Goal: Communication & Community: Participate in discussion

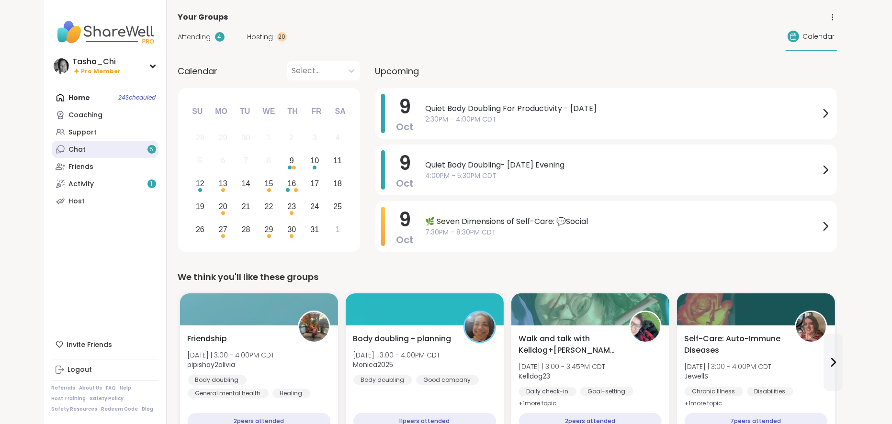
click at [112, 152] on link "Chat 5" at bounding box center [105, 149] width 107 height 17
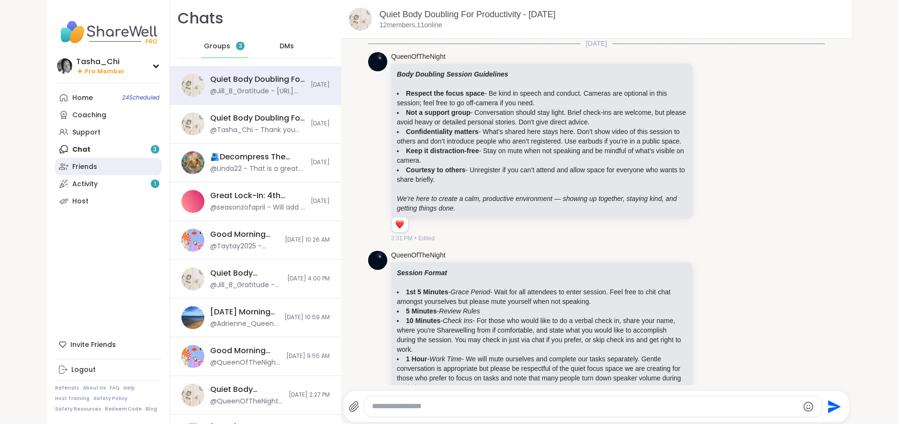
scroll to position [1751, 0]
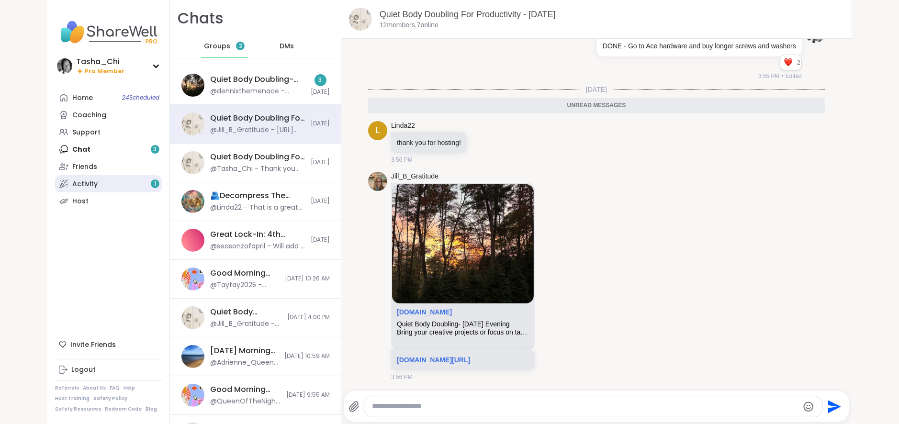
click at [98, 181] on link "Activity 1" at bounding box center [108, 183] width 107 height 17
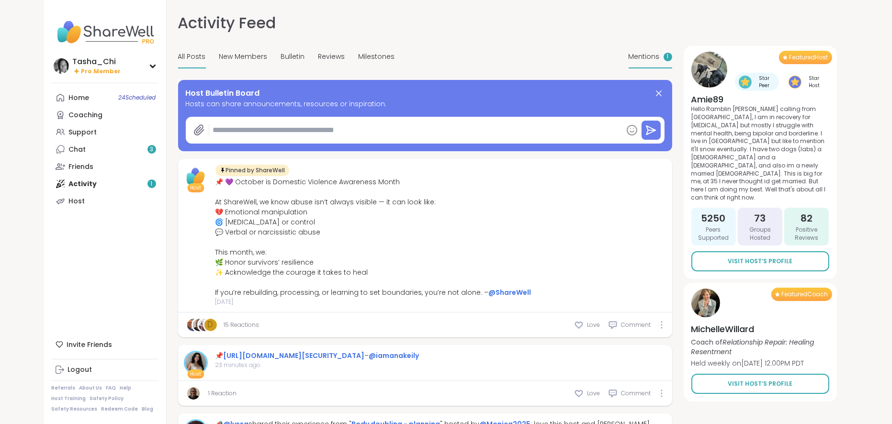
type textarea "*"
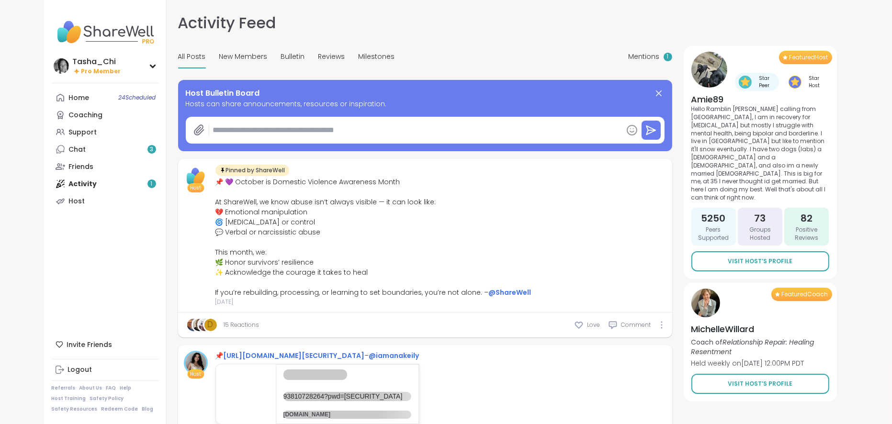
click at [641, 51] on div "Mentions 1" at bounding box center [651, 57] width 44 height 23
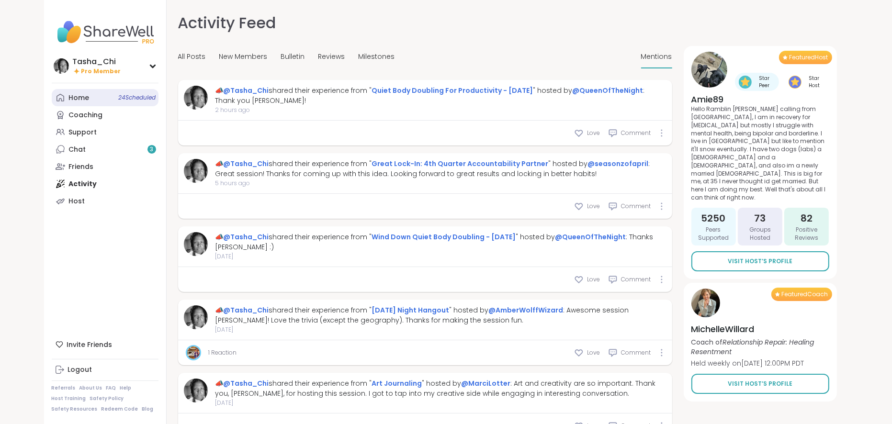
click at [106, 102] on link "Home 24 Scheduled" at bounding box center [105, 97] width 107 height 17
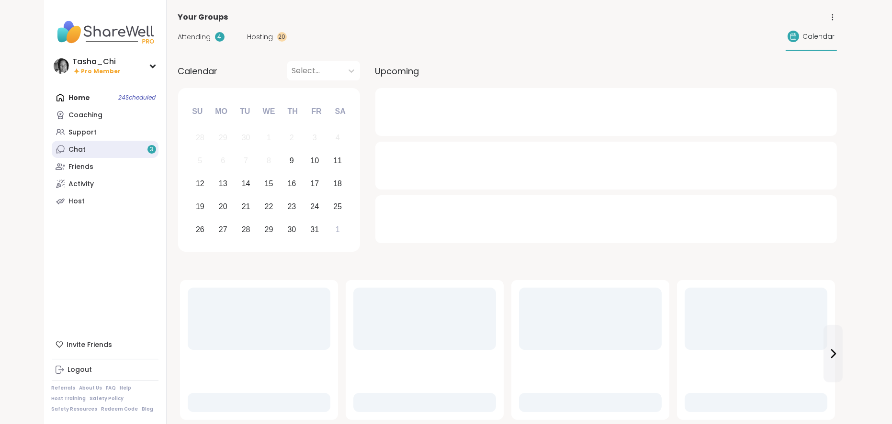
click at [100, 146] on link "Chat 3" at bounding box center [105, 149] width 107 height 17
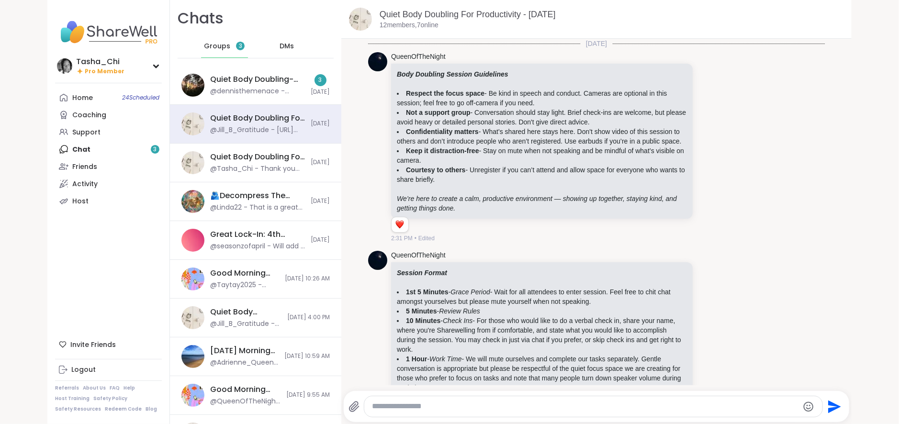
scroll to position [1718, 0]
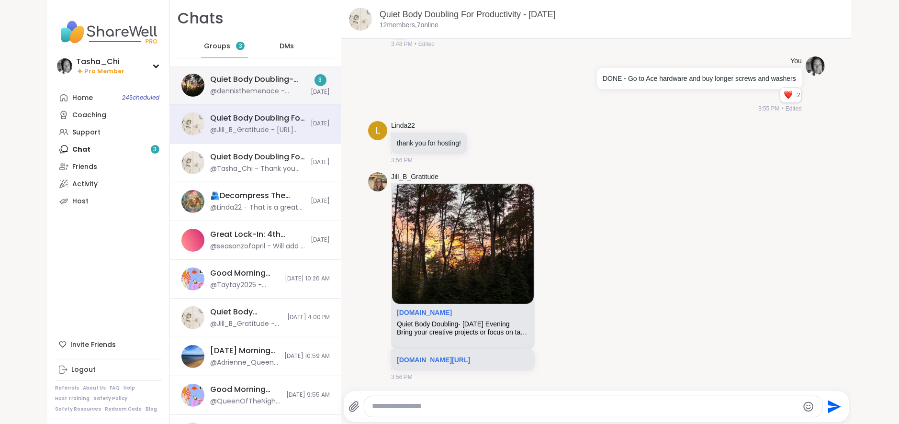
click at [248, 79] on div "Quiet Body Doubling- [DATE] Evening, [DATE]" at bounding box center [257, 79] width 95 height 11
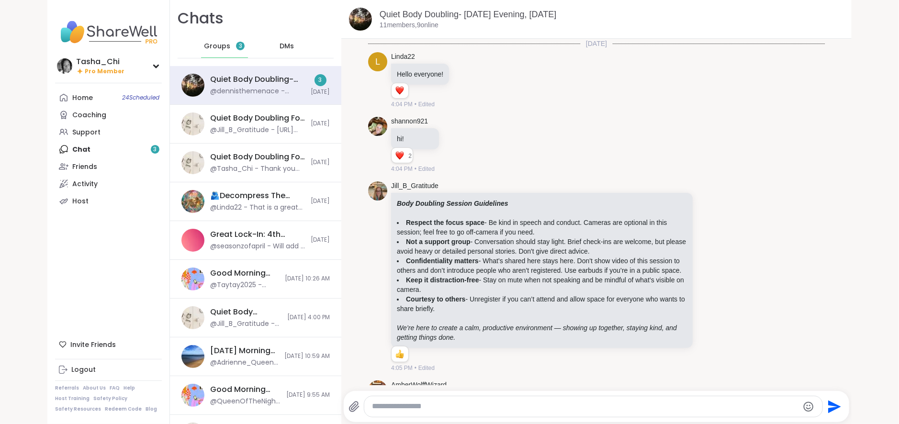
scroll to position [480, 0]
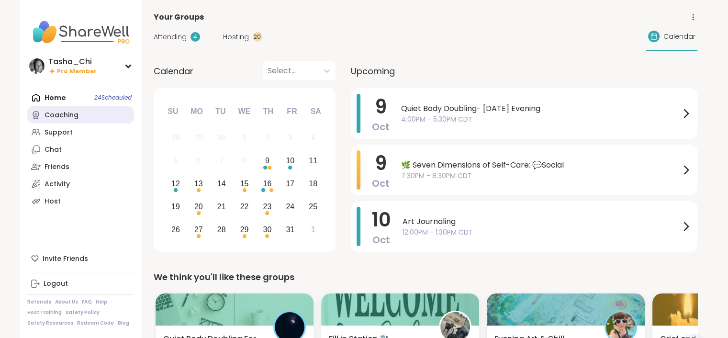
drag, startPoint x: 0, startPoint y: 0, endPoint x: 57, endPoint y: 122, distance: 135.0
click at [57, 122] on link "Coaching" at bounding box center [80, 114] width 107 height 17
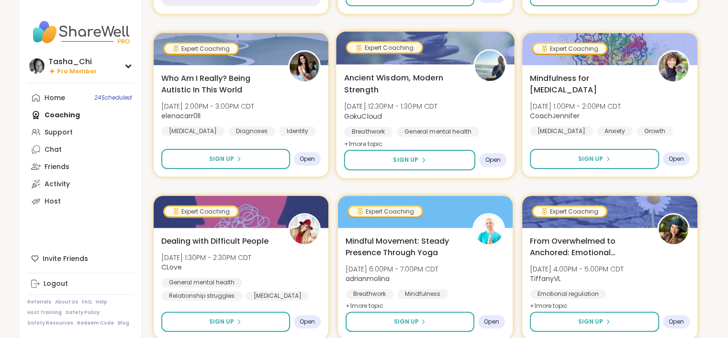
scroll to position [287, 0]
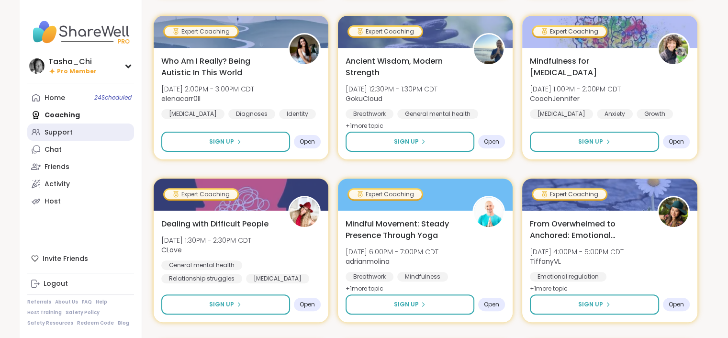
click at [88, 133] on link "Support" at bounding box center [80, 132] width 107 height 17
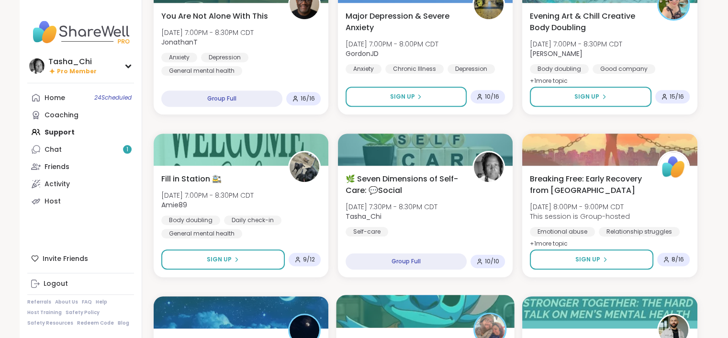
scroll to position [623, 0]
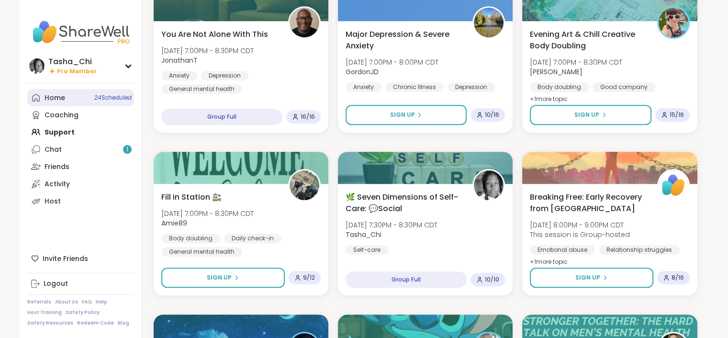
click at [63, 102] on div "Home 24 Scheduled" at bounding box center [55, 98] width 21 height 10
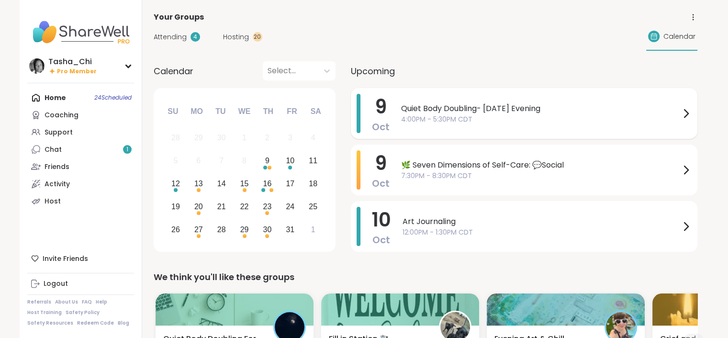
click at [447, 112] on span "Quiet Body Doubling- [DATE] Evening" at bounding box center [540, 108] width 279 height 11
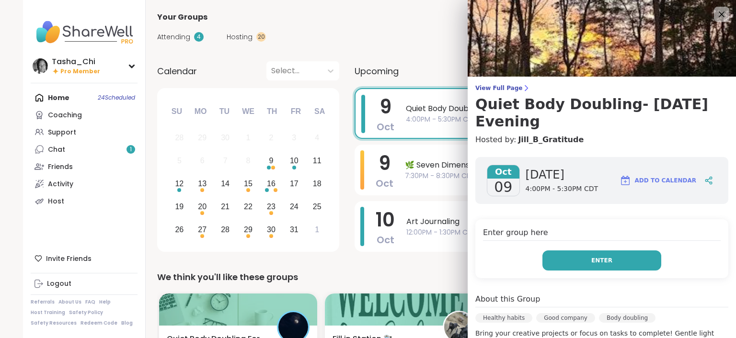
click at [591, 258] on span "Enter" at bounding box center [601, 260] width 21 height 9
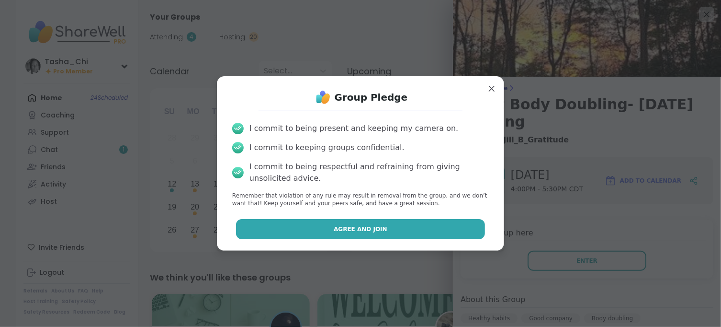
click at [317, 232] on button "Agree and Join" at bounding box center [360, 229] width 249 height 20
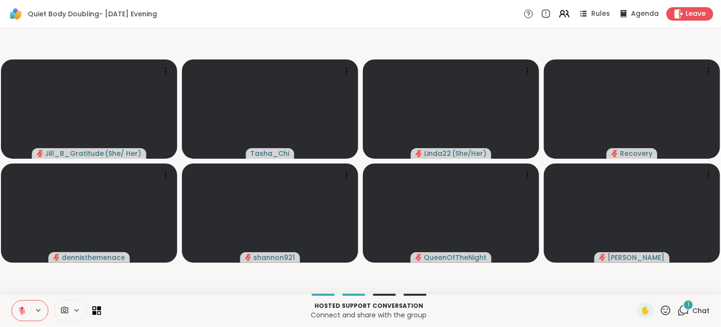
click at [244, 310] on p "Connect and share with the group" at bounding box center [369, 315] width 524 height 10
click at [684, 304] on div "1" at bounding box center [688, 304] width 11 height 11
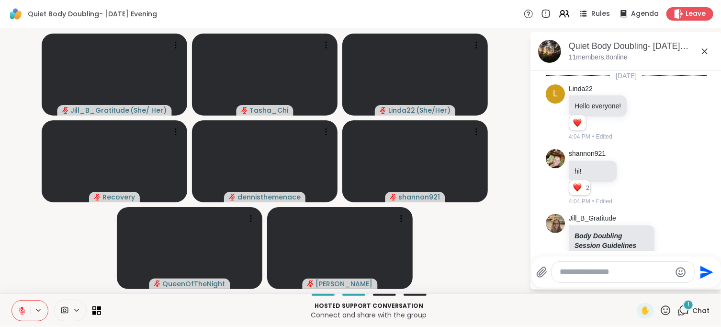
scroll to position [1209, 0]
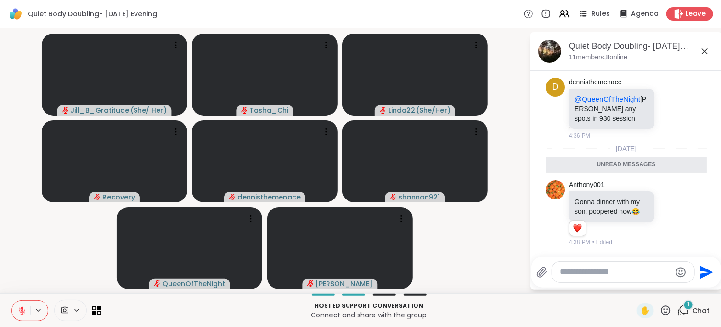
click at [629, 269] on textarea "Type your message" at bounding box center [616, 272] width 112 height 10
type textarea "**********"
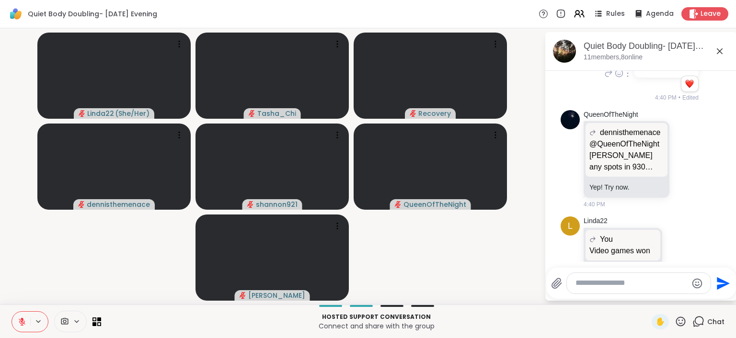
scroll to position [1439, 0]
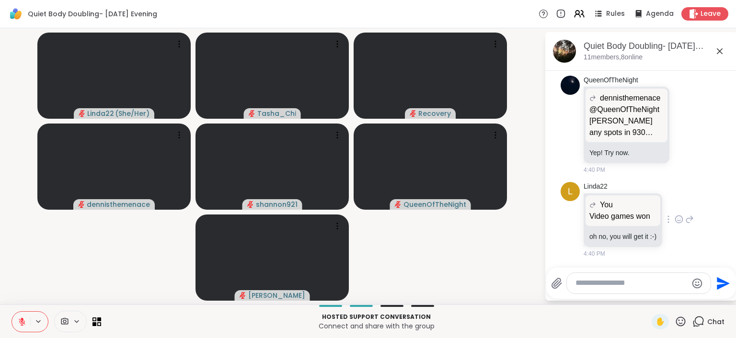
click at [687, 217] on icon at bounding box center [689, 219] width 9 height 11
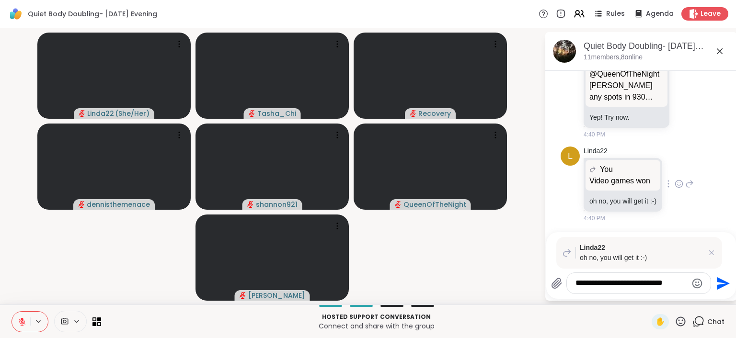
type textarea "**********"
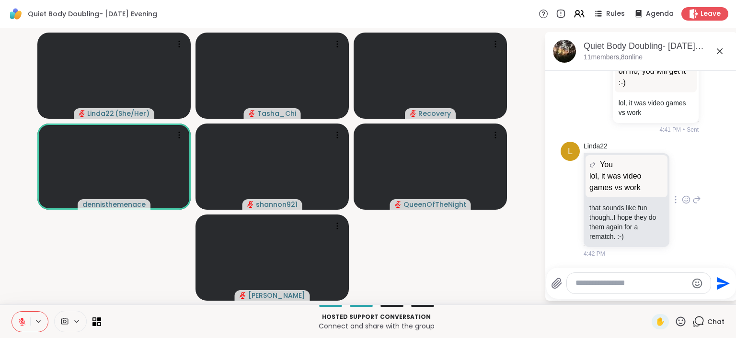
scroll to position [1667, 0]
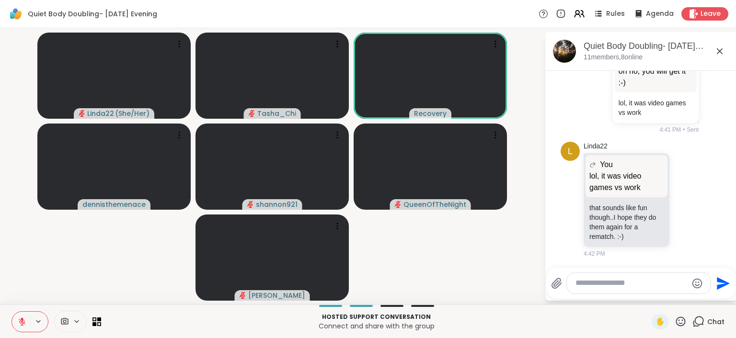
click at [111, 261] on video-player-container "Linda22 ( She/Her ) Tasha_Chi Recovery dennisthemenace shannon921 QueenOfTheNig…" at bounding box center [272, 166] width 533 height 269
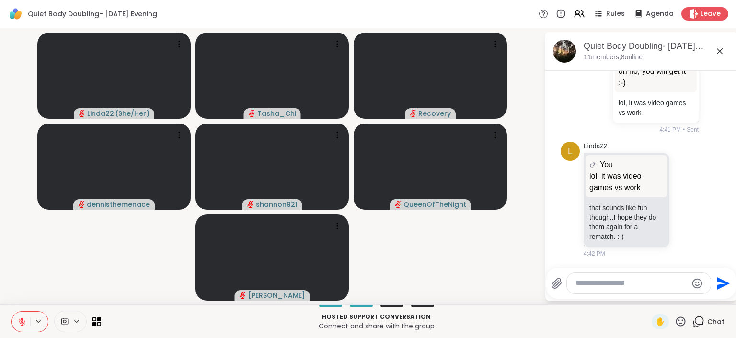
click at [510, 232] on video-player-container "Linda22 ( She/Her ) Tasha_Chi Recovery dennisthemenace shannon921 QueenOfTheNig…" at bounding box center [272, 166] width 533 height 269
click at [609, 272] on div "Send" at bounding box center [641, 283] width 180 height 22
click at [602, 279] on textarea "Type your message" at bounding box center [631, 283] width 112 height 10
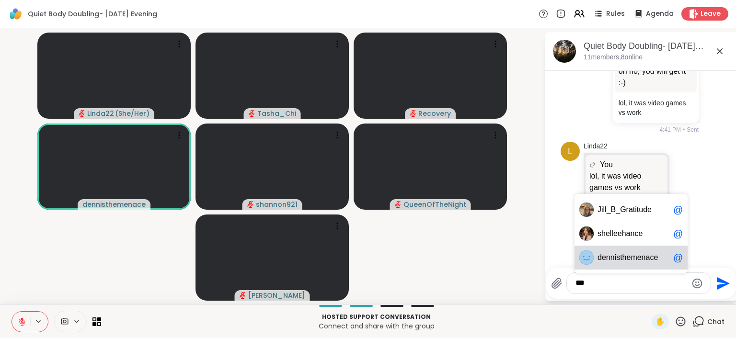
click at [621, 260] on span "nnisthemenace" at bounding box center [632, 258] width 52 height 10
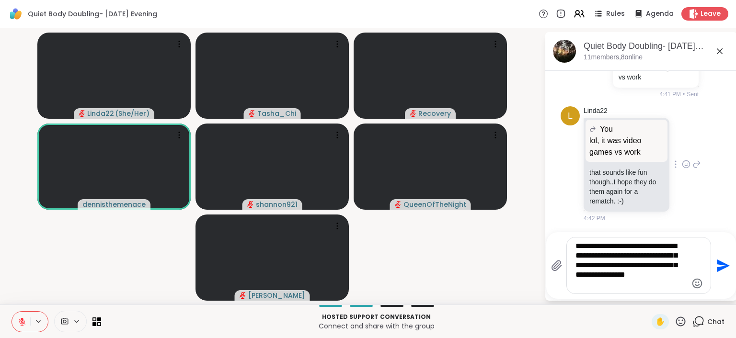
type textarea "**********"
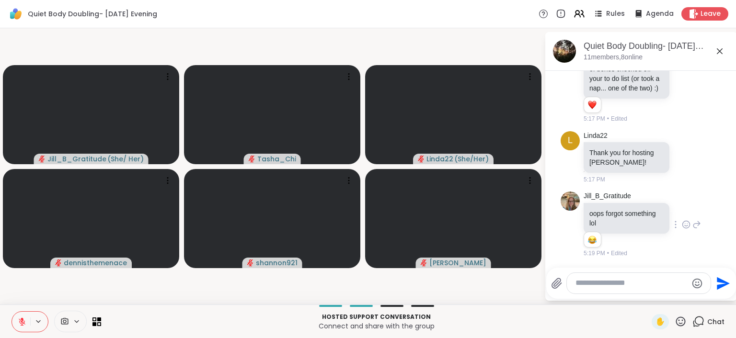
scroll to position [2636, 0]
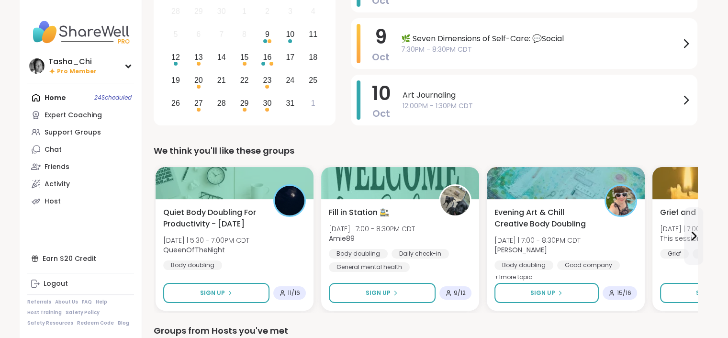
scroll to position [144, 0]
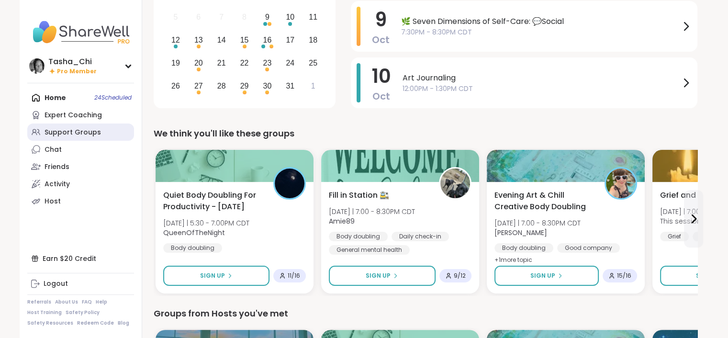
drag, startPoint x: 79, startPoint y: 128, endPoint x: 88, endPoint y: 131, distance: 10.0
click at [79, 128] on div "Support Groups" at bounding box center [73, 133] width 57 height 10
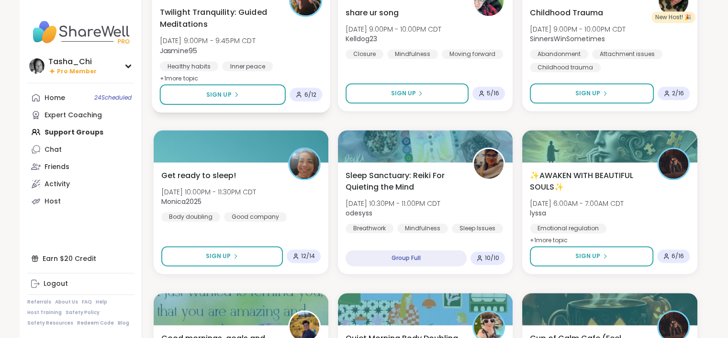
scroll to position [1149, 0]
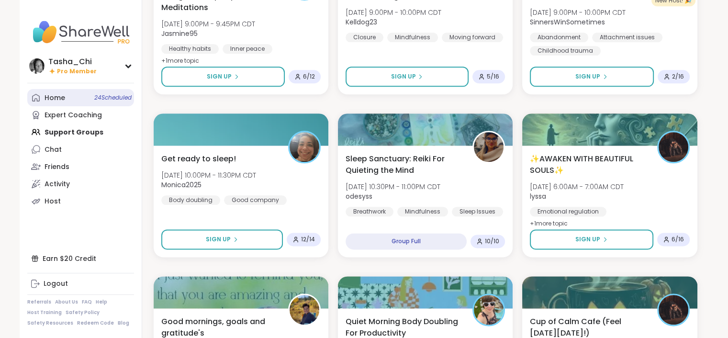
drag, startPoint x: 84, startPoint y: 91, endPoint x: 84, endPoint y: 120, distance: 28.3
click at [84, 91] on link "Home 24 Scheduled" at bounding box center [80, 97] width 107 height 17
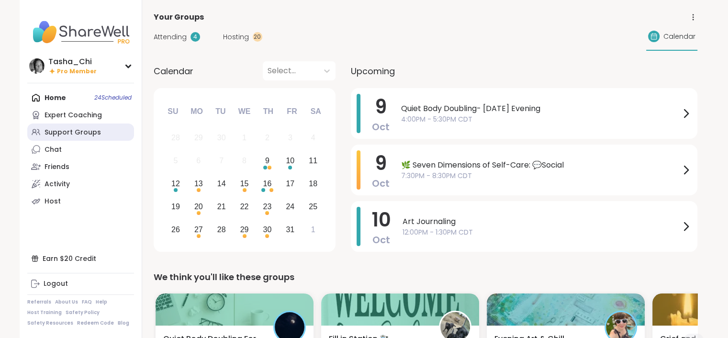
click at [82, 132] on div "Support Groups" at bounding box center [73, 133] width 57 height 10
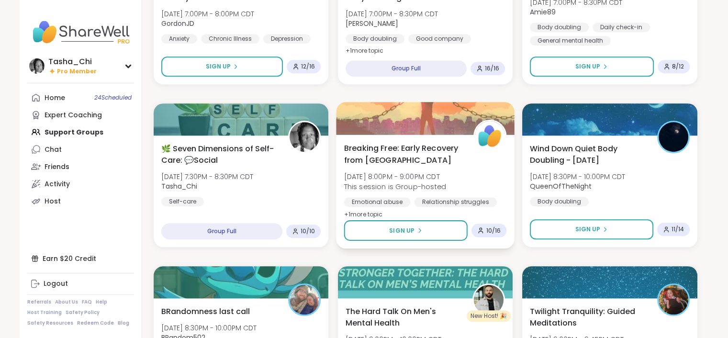
scroll to position [670, 0]
